Goal: Task Accomplishment & Management: Use online tool/utility

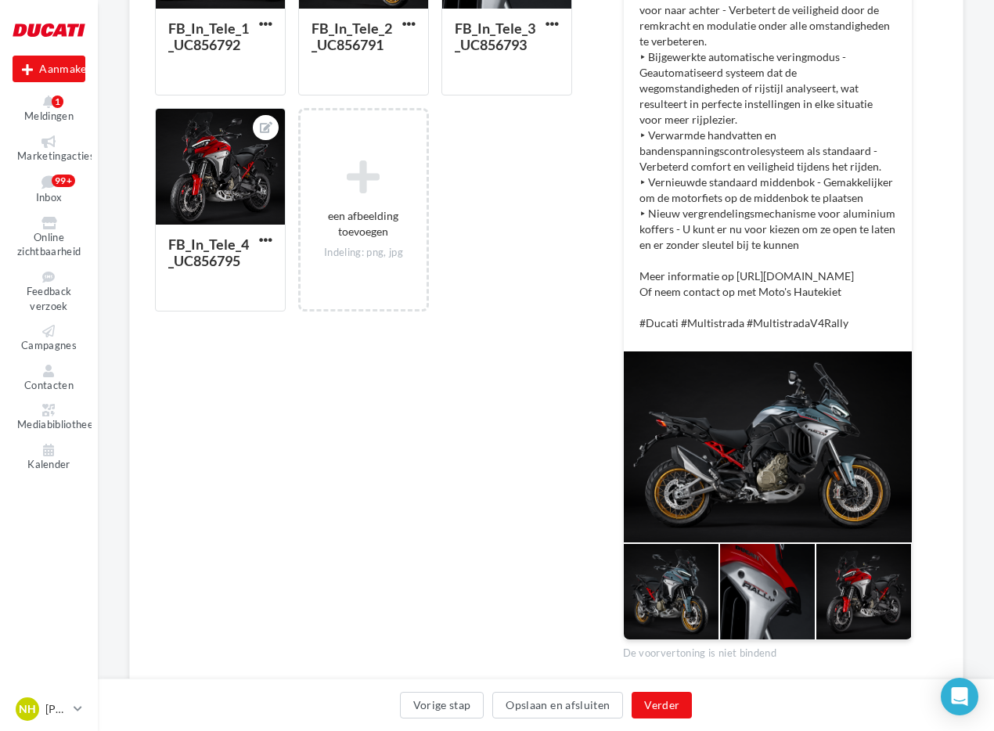
scroll to position [630, 0]
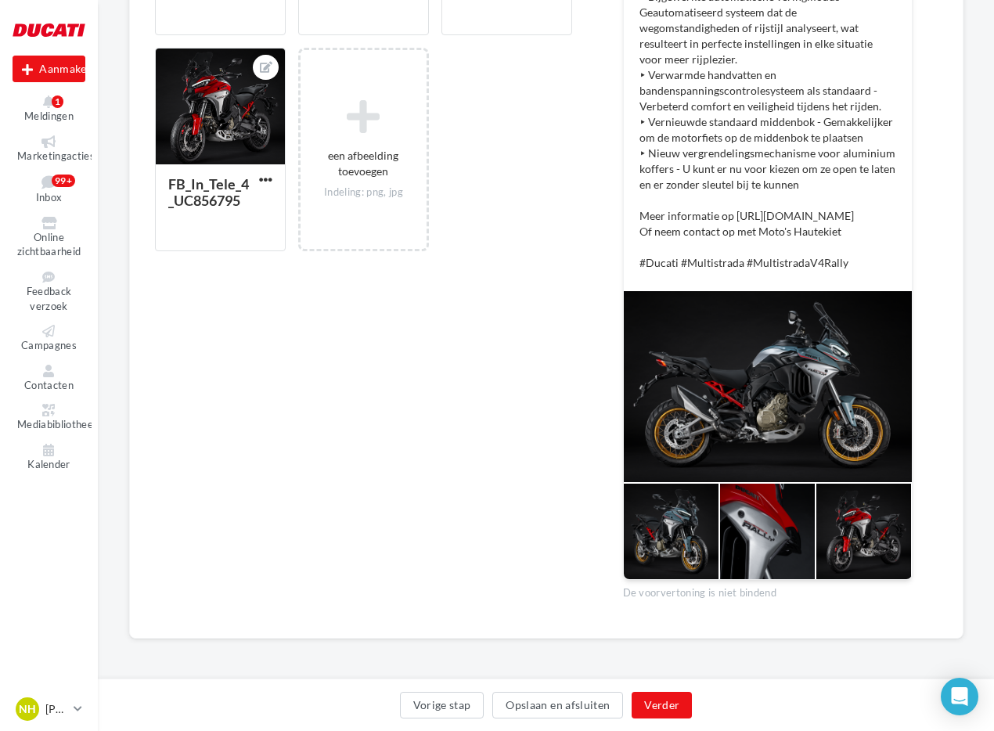
click at [711, 434] on div at bounding box center [768, 386] width 288 height 191
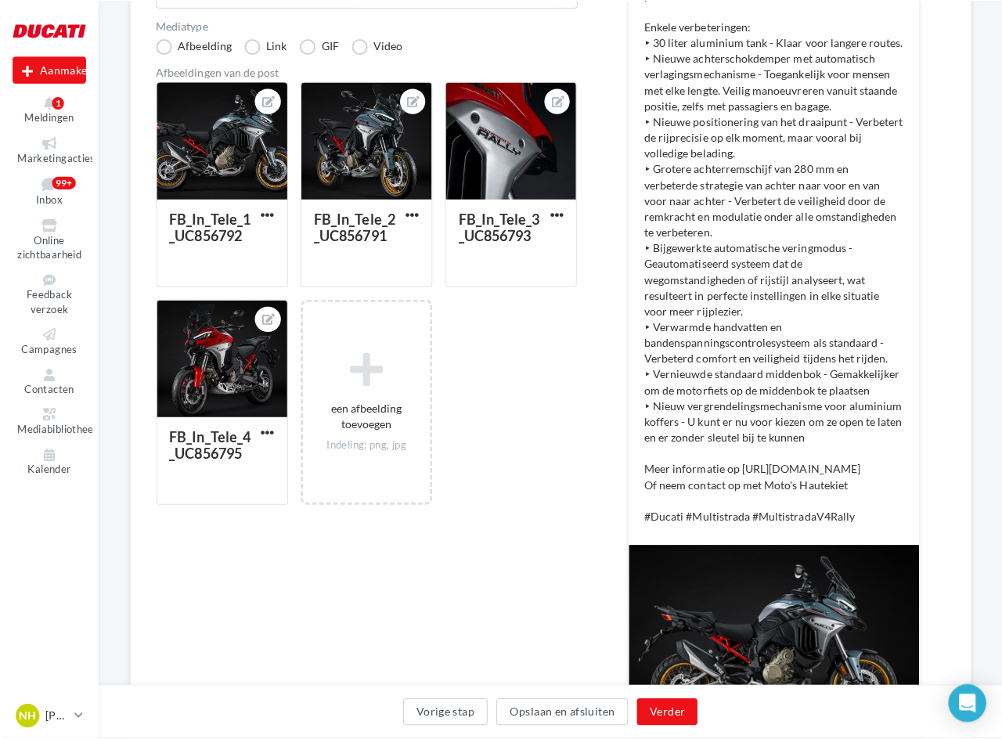
scroll to position [108, 0]
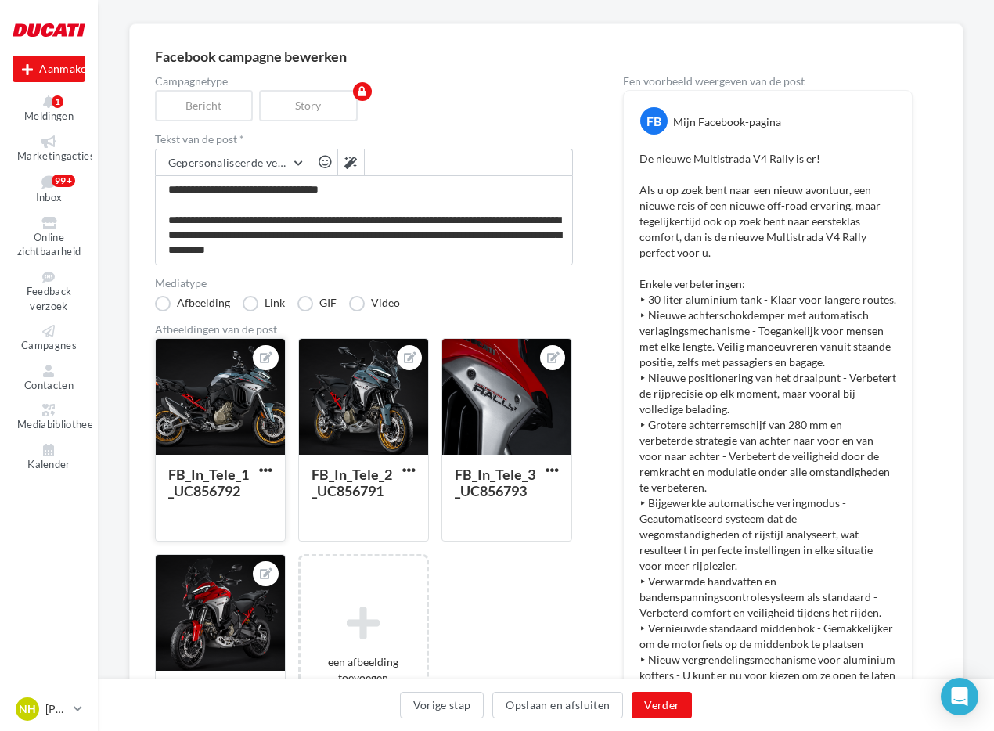
click at [235, 365] on div at bounding box center [220, 397] width 129 height 117
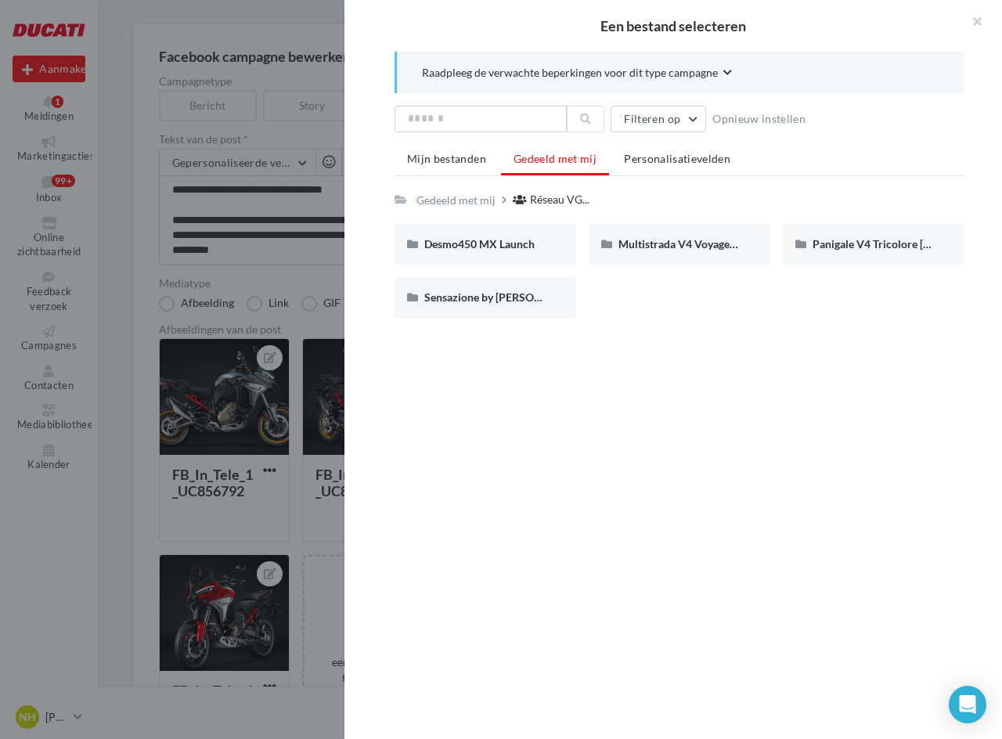
click at [610, 343] on div "Raadpleeg de verwachte beperkingen voor dit type campagne Filteren op Opnieuw i…" at bounding box center [679, 386] width 670 height 668
click at [977, 22] on button "button" at bounding box center [970, 23] width 63 height 47
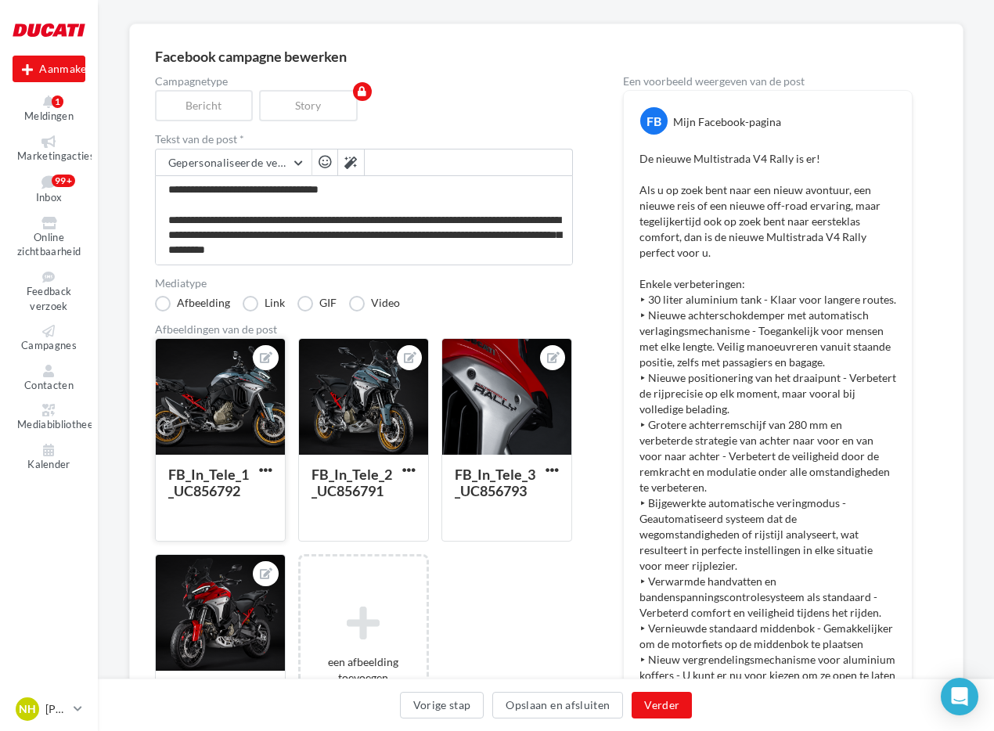
click at [208, 397] on div at bounding box center [220, 397] width 129 height 117
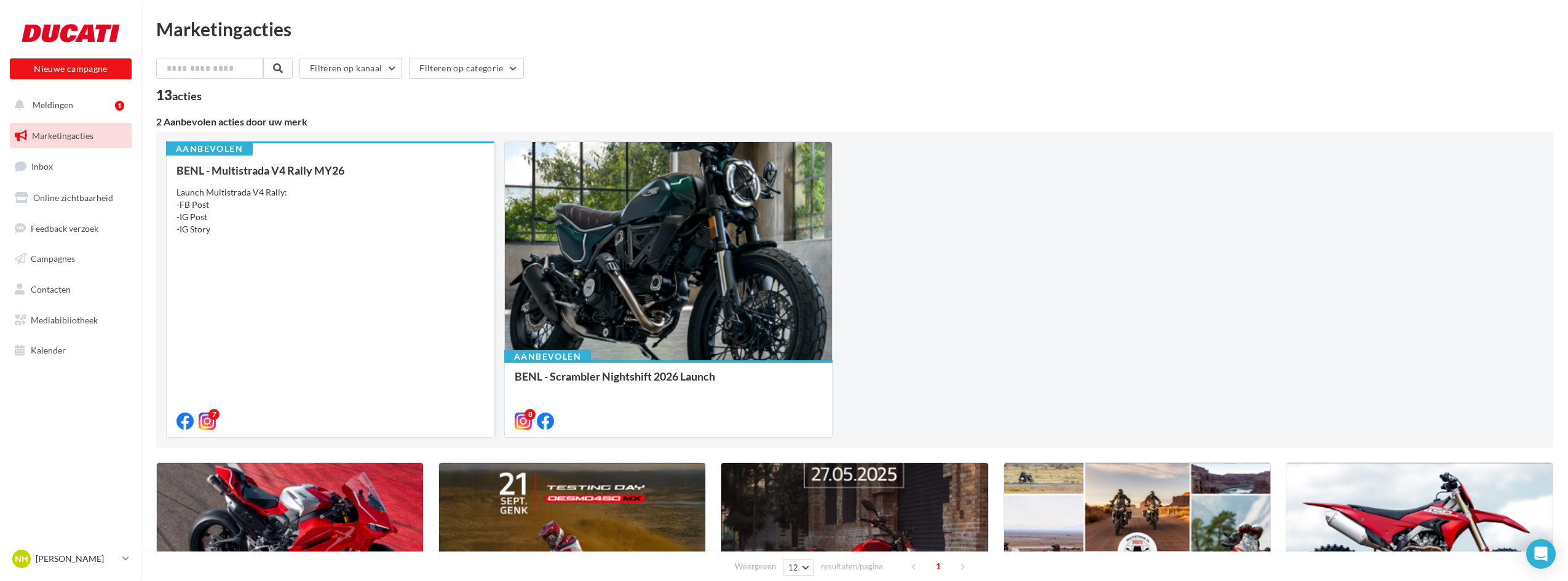
click at [255, 240] on div "BENL - Multistrada V4 Rally MY26 Launch Multistrada V4 Rally: -FB Post -IG Post…" at bounding box center [330, 294] width 307 height 261
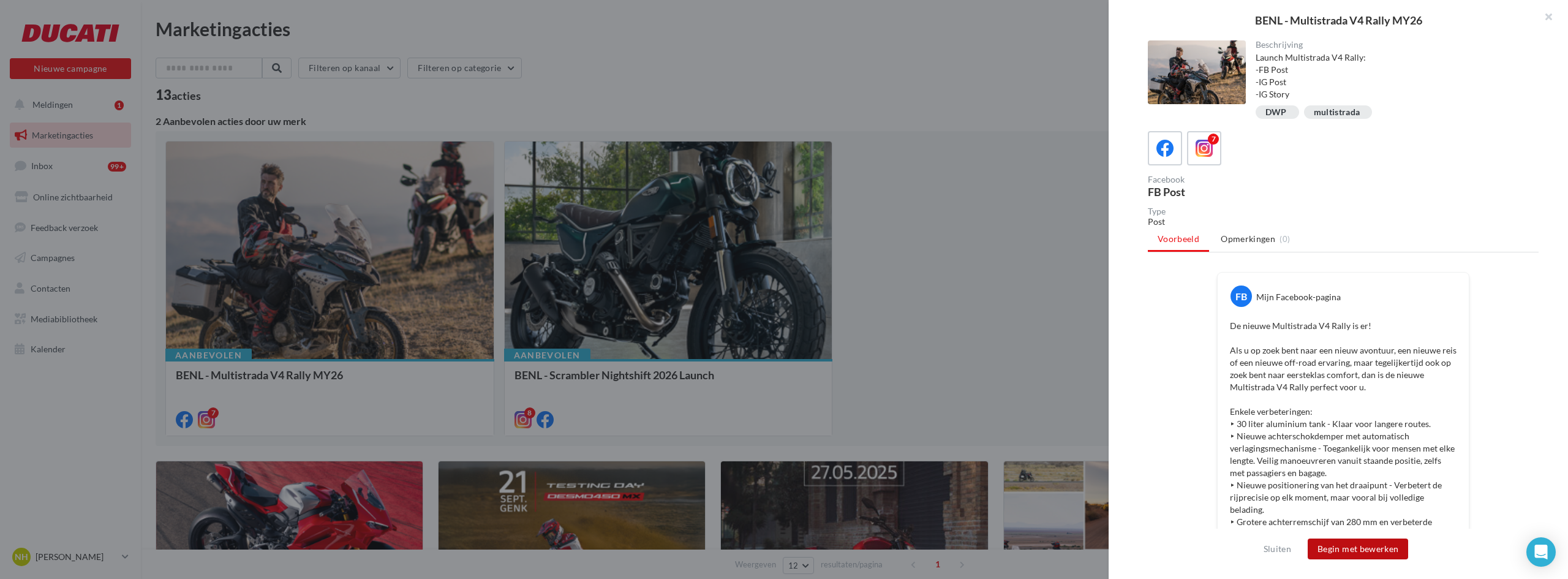
click at [1379, 549] on button "Begin met bewerken" at bounding box center [1358, 548] width 100 height 21
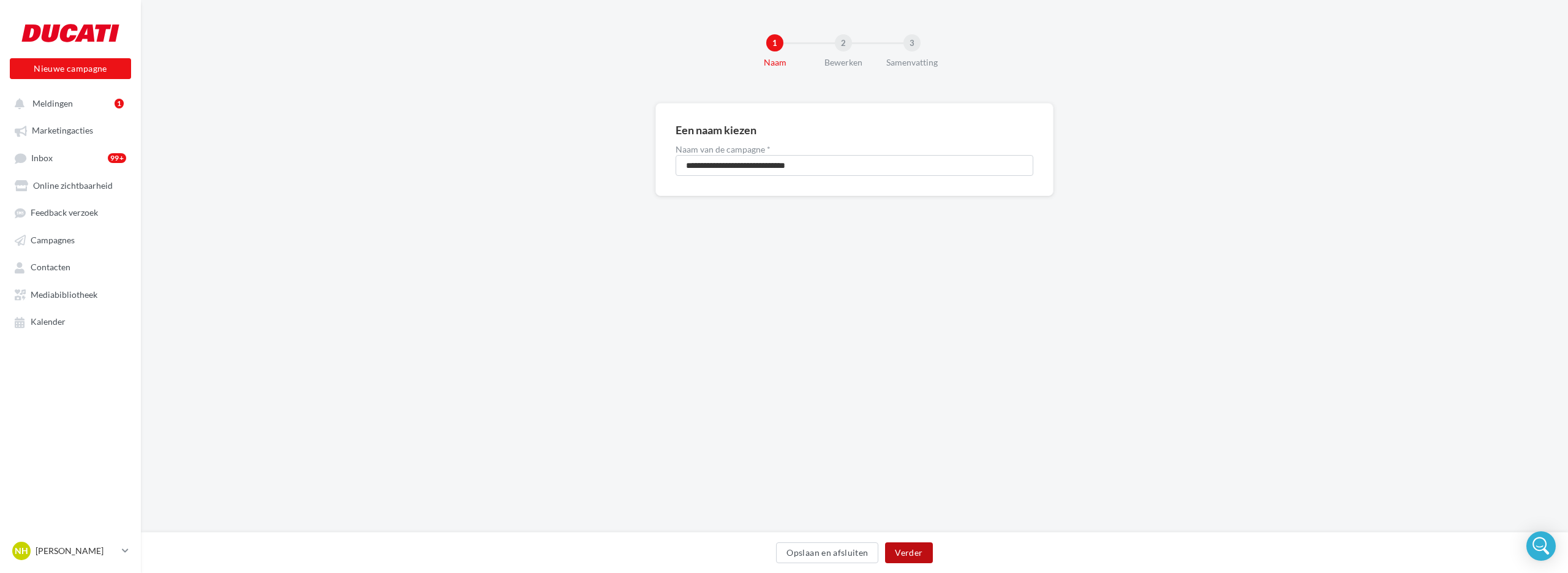
click at [915, 546] on button "Verder" at bounding box center [908, 553] width 47 height 21
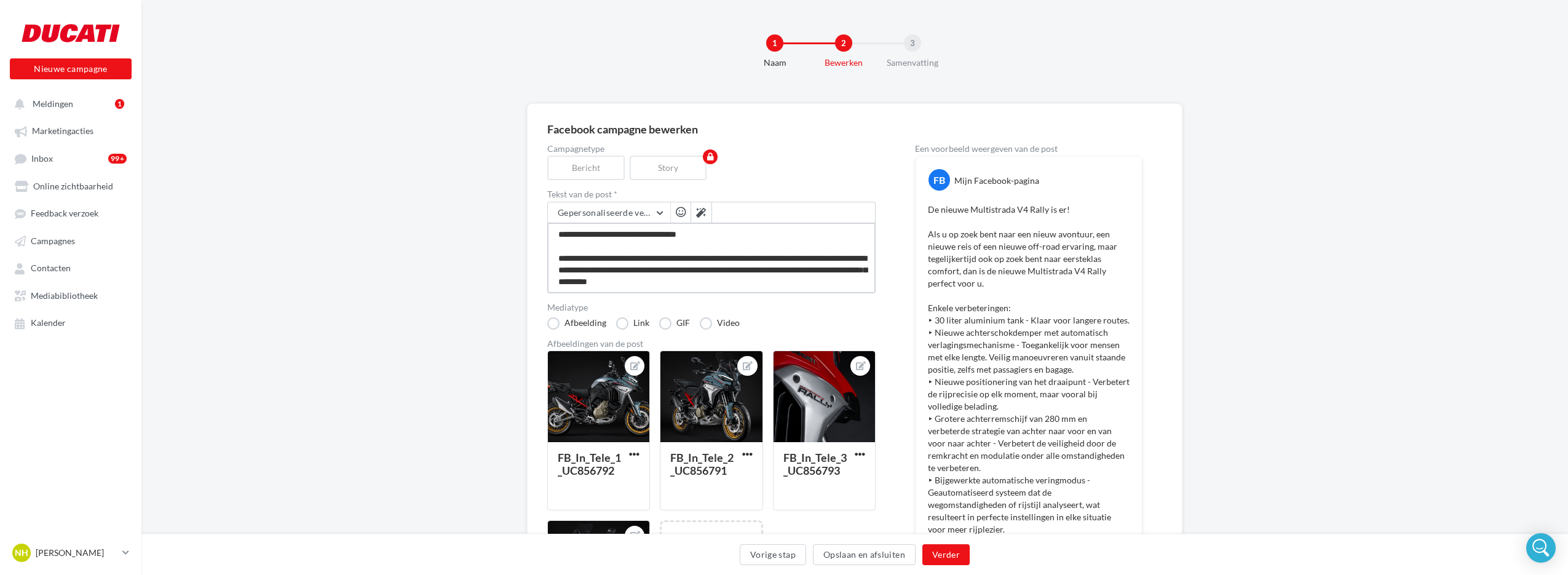
drag, startPoint x: 746, startPoint y: 78, endPoint x: 542, endPoint y: 222, distance: 249.7
click at [542, 222] on div "Facebook campagne bewerken Campagnetype Bericht Story Tekst van de post * Geper…" at bounding box center [855, 544] width 655 height 881
